Goal: Information Seeking & Learning: Understand process/instructions

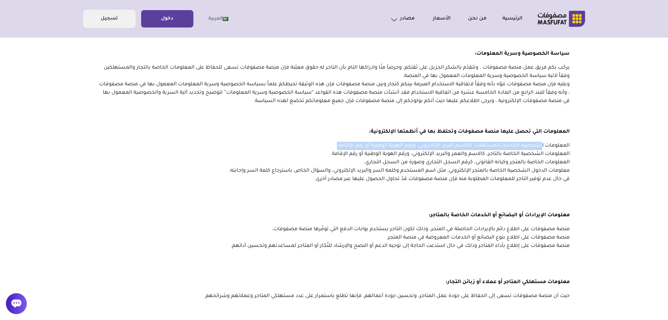
drag, startPoint x: 576, startPoint y: 151, endPoint x: 555, endPoint y: 145, distance: 21.7
drag, startPoint x: 582, startPoint y: 149, endPoint x: 565, endPoint y: 131, distance: 24.9
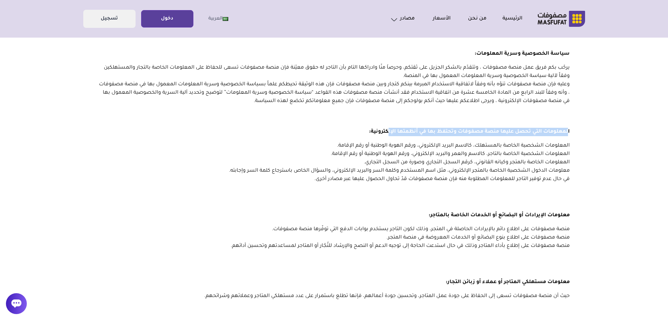
drag, startPoint x: 569, startPoint y: 130, endPoint x: 388, endPoint y: 130, distance: 180.2
click at [388, 130] on span "المعلومات التي تحصل عليها منصة مصفوفات وتحتفظ بها في أنظمتها الإلكترونية" at bounding box center [470, 132] width 199 height 6
click at [394, 130] on span "المعلومات التي تحصل عليها منصة مصفوفات وتحتفظ بها في أنظمتها الإلكترونية" at bounding box center [470, 132] width 199 height 6
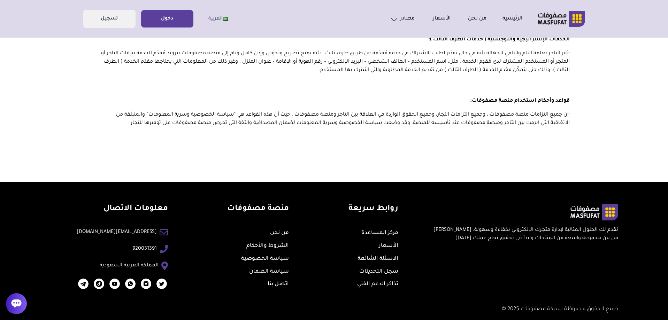
scroll to position [499, 0]
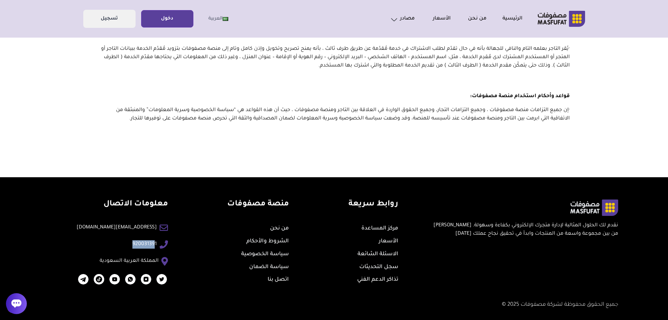
drag, startPoint x: 138, startPoint y: 244, endPoint x: 161, endPoint y: 246, distance: 23.5
click at [161, 246] on li "920031391" at bounding box center [122, 245] width 91 height 8
